Goal: Transaction & Acquisition: Purchase product/service

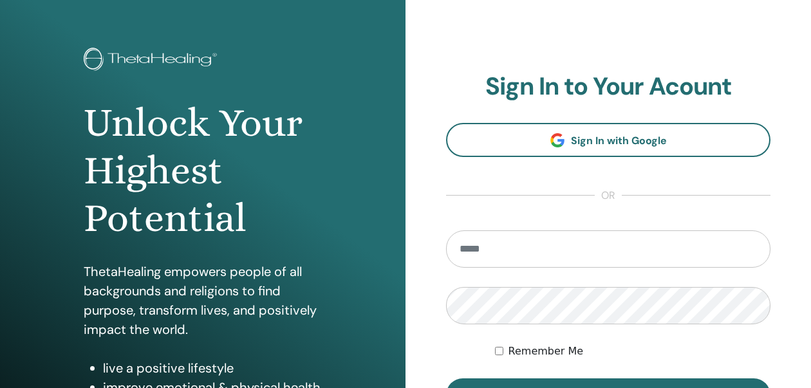
scroll to position [169, 0]
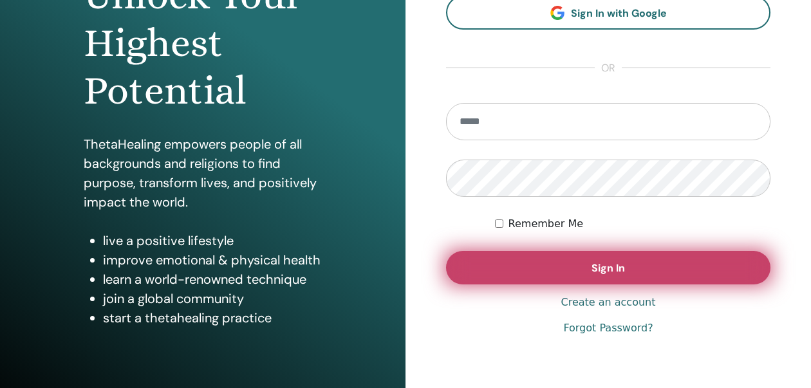
type input "**********"
click at [523, 266] on button "Sign In" at bounding box center [608, 267] width 325 height 33
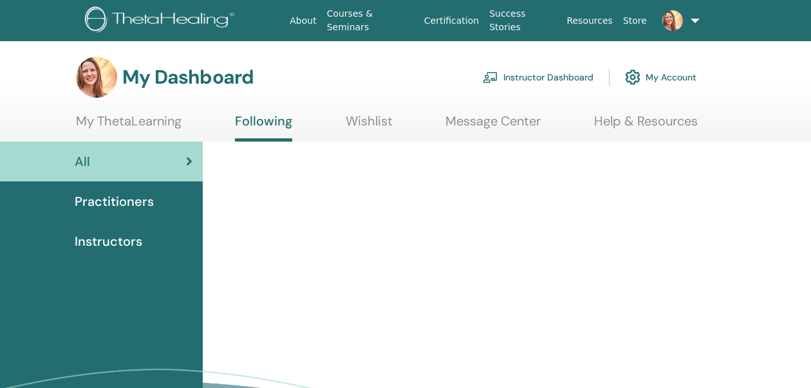
click at [540, 77] on link "Instructor Dashboard" at bounding box center [538, 77] width 111 height 28
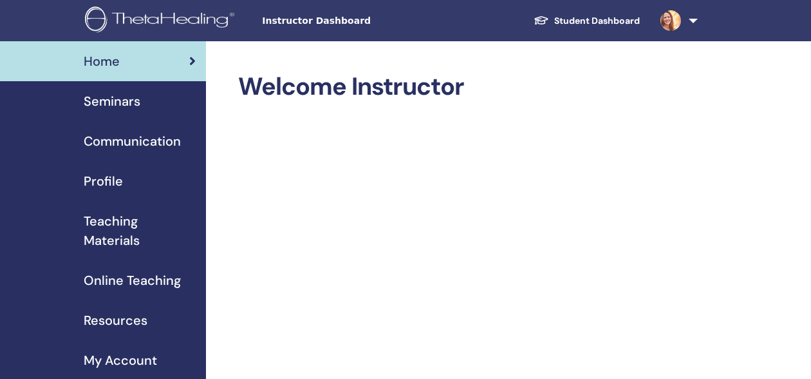
click at [149, 276] on span "Online Teaching" at bounding box center [132, 279] width 97 height 19
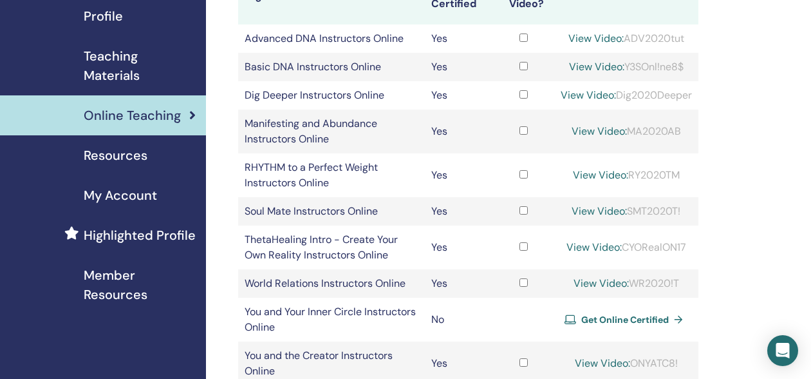
scroll to position [188, 0]
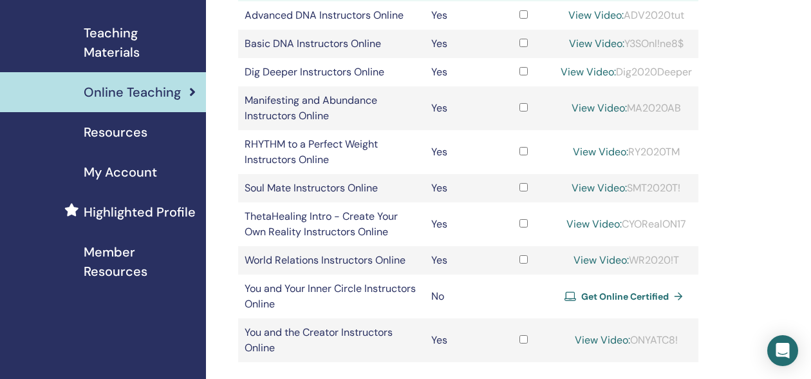
click at [596, 293] on span "Get Online Certified" at bounding box center [626, 296] width 88 height 12
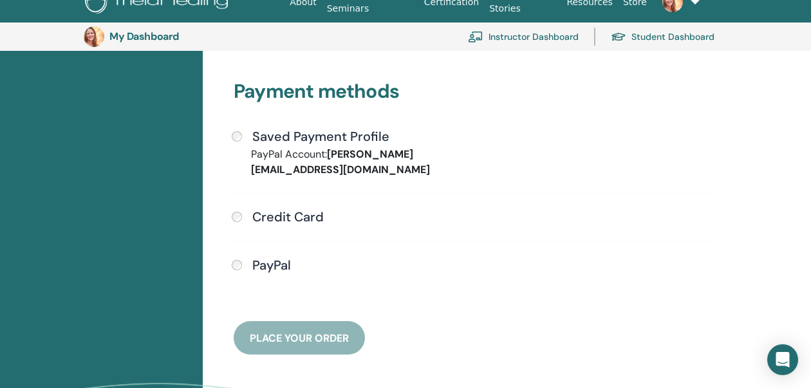
scroll to position [347, 0]
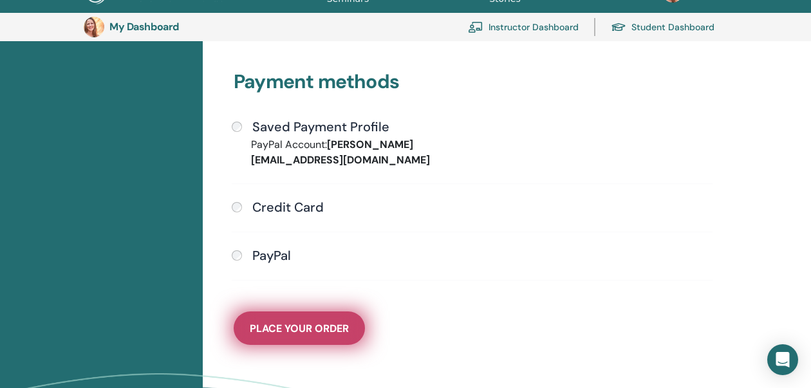
click at [307, 322] on span "Place Your Order" at bounding box center [299, 329] width 99 height 14
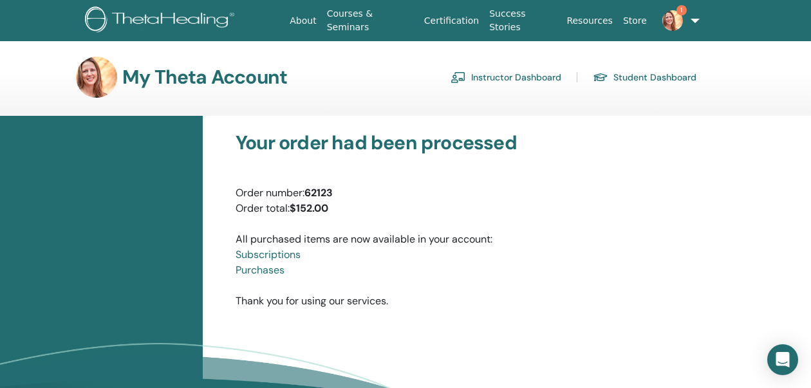
click at [479, 74] on link "Instructor Dashboard" at bounding box center [506, 77] width 111 height 21
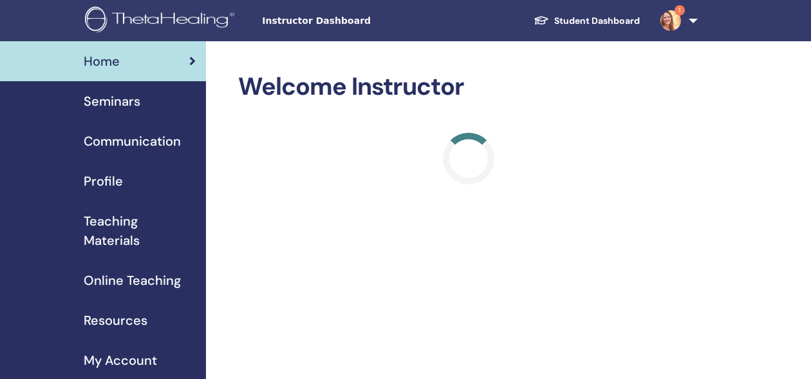
click at [140, 276] on span "Online Teaching" at bounding box center [132, 279] width 97 height 19
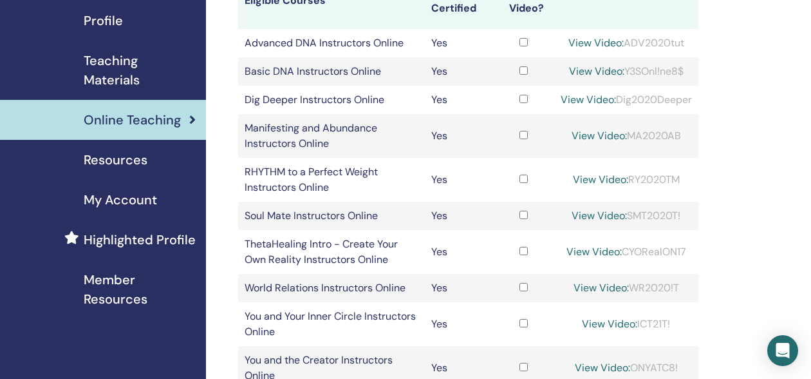
scroll to position [238, 0]
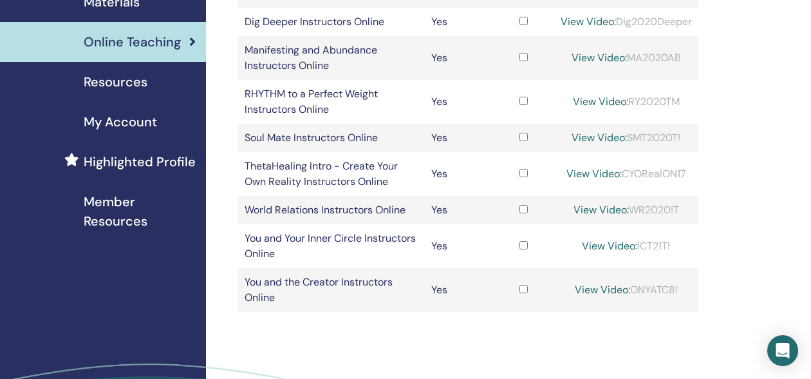
click at [607, 247] on link "View Video:" at bounding box center [609, 246] width 55 height 14
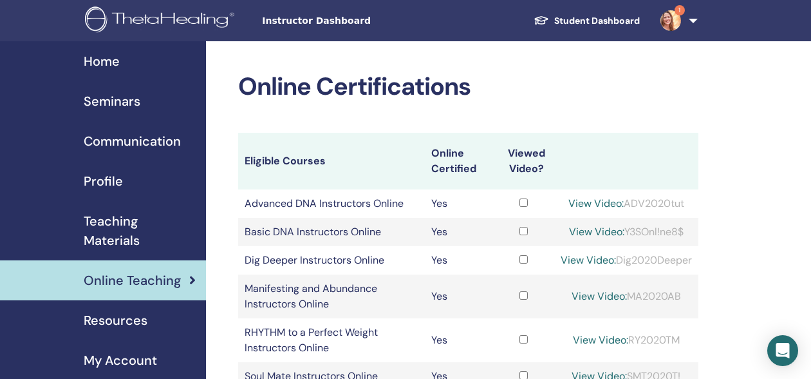
scroll to position [237, 0]
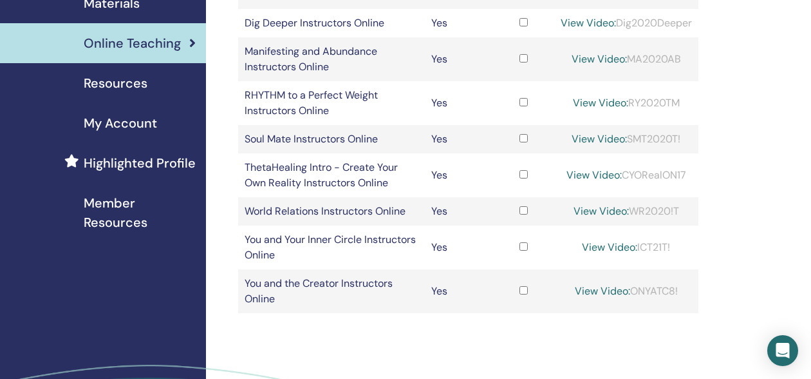
drag, startPoint x: 675, startPoint y: 245, endPoint x: 638, endPoint y: 249, distance: 36.9
click at [638, 249] on div "View Video: ICT21T!" at bounding box center [626, 247] width 131 height 15
copy div "ICT21T!"
click at [592, 243] on link "View Video:" at bounding box center [609, 247] width 55 height 14
